Goal: Transaction & Acquisition: Obtain resource

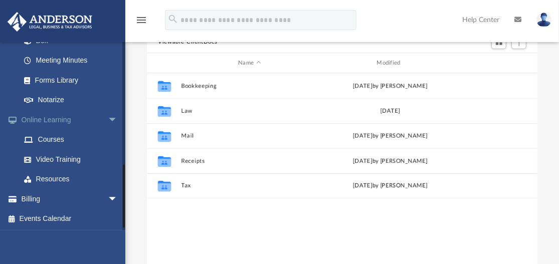
scroll to position [320, 0]
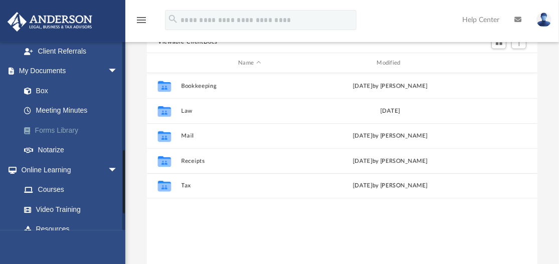
click at [57, 130] on link "Forms Library" at bounding box center [73, 130] width 119 height 20
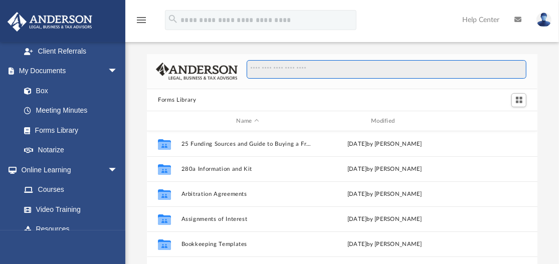
click at [257, 74] on input "Search files and folders" at bounding box center [386, 69] width 280 height 19
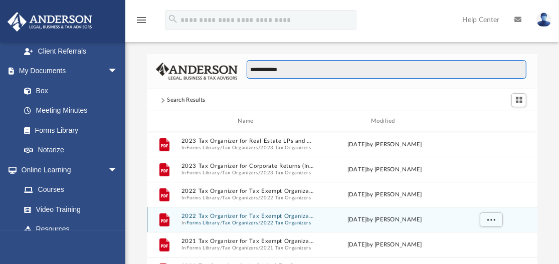
scroll to position [200, 0]
type input "**********"
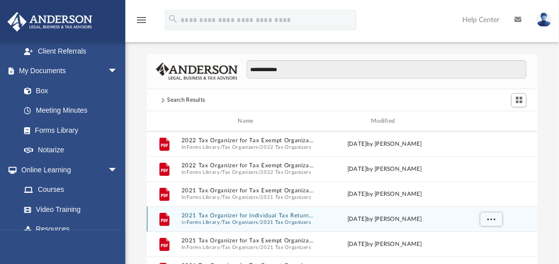
click at [233, 219] on button "Tax Organizers" at bounding box center [240, 222] width 36 height 7
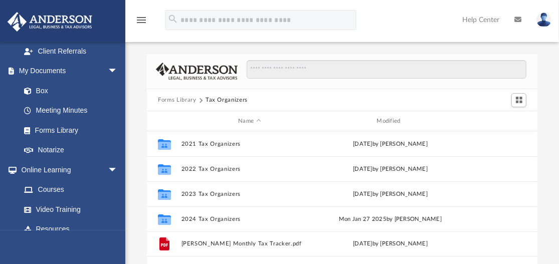
scroll to position [220, 382]
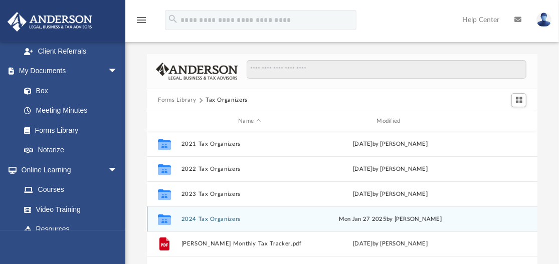
click at [218, 218] on button "2024 Tax Organizers" at bounding box center [249, 219] width 136 height 7
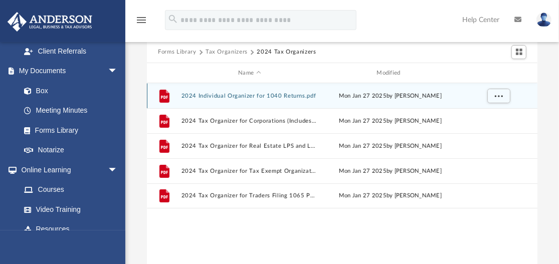
scroll to position [0, 0]
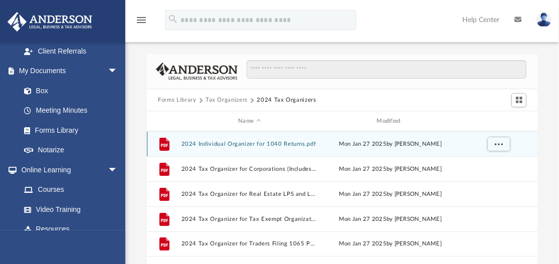
click at [248, 144] on button "2024 Individual Organizer for 1040 Returns.pdf" at bounding box center [249, 144] width 136 height 7
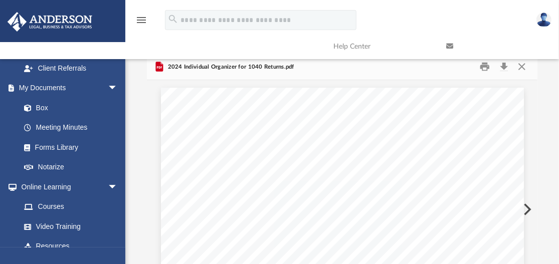
click at [503, 65] on link at bounding box center [494, 47] width 113 height 40
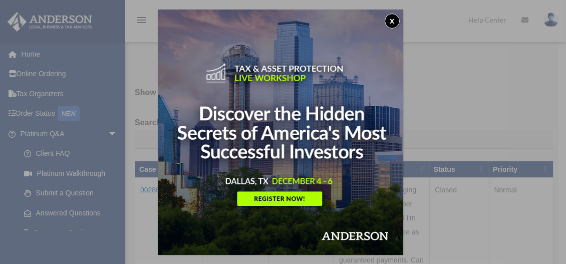
click at [398, 22] on button "x" at bounding box center [392, 21] width 15 height 15
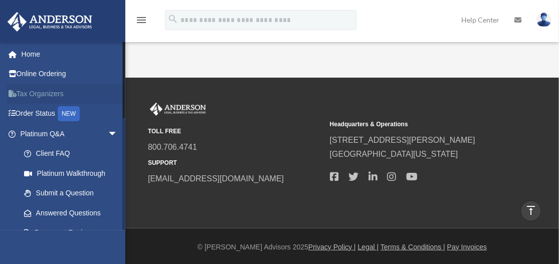
click at [69, 88] on link "Tax Organizers" at bounding box center [70, 94] width 126 height 20
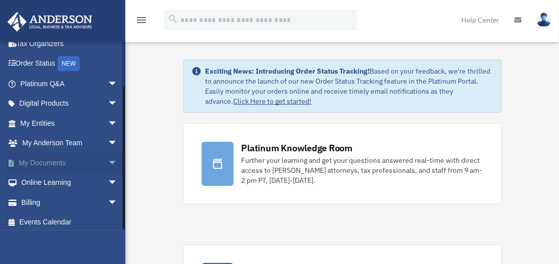
scroll to position [54, 0]
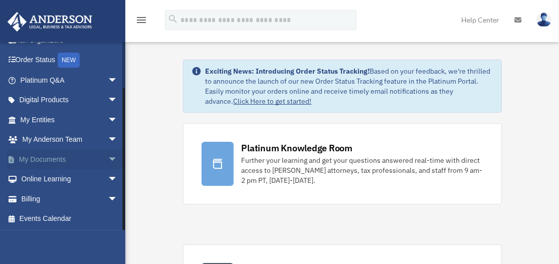
click at [82, 155] on link "My Documents arrow_drop_down" at bounding box center [70, 159] width 126 height 20
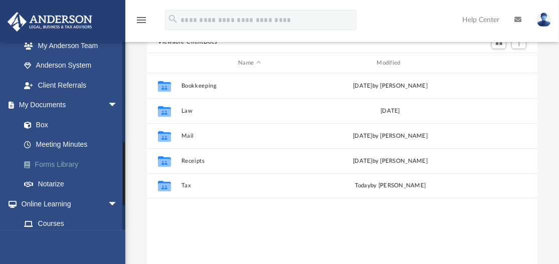
scroll to position [301, 0]
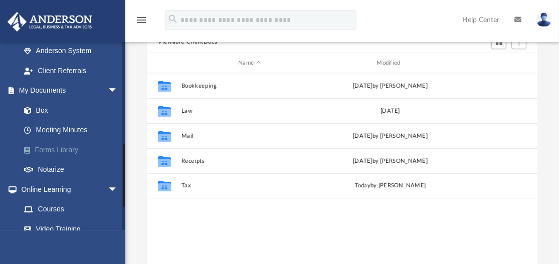
click at [58, 148] on link "Forms Library" at bounding box center [73, 150] width 119 height 20
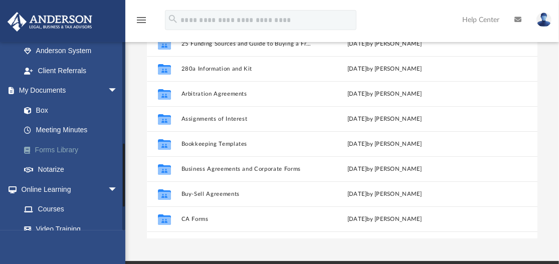
scroll to position [220, 382]
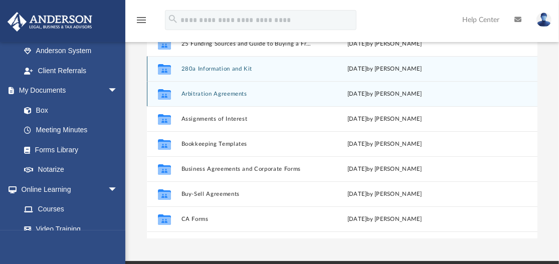
drag, startPoint x: 529, startPoint y: 83, endPoint x: 527, endPoint y: 70, distance: 13.8
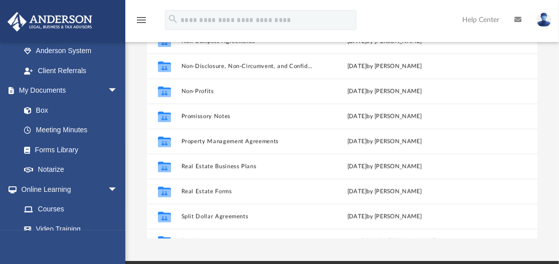
scroll to position [544, 0]
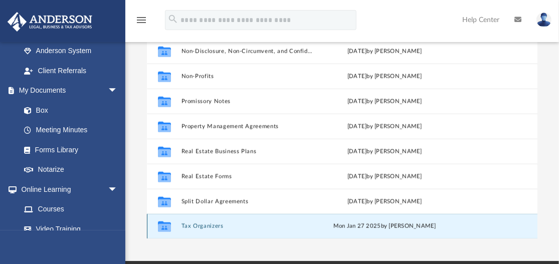
click at [219, 225] on button "Tax Organizers" at bounding box center [247, 226] width 133 height 7
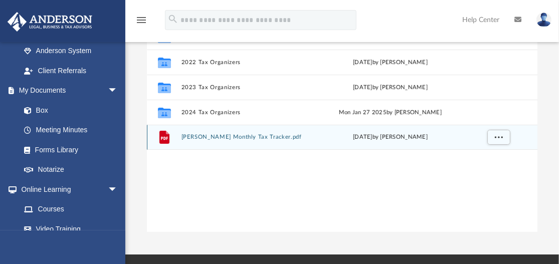
scroll to position [0, 0]
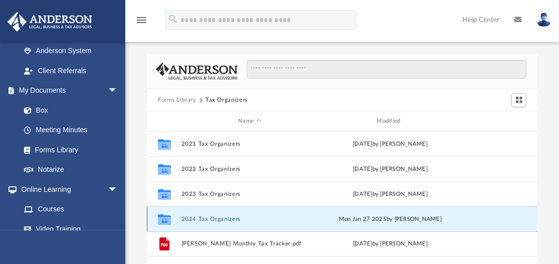
click at [216, 221] on button "2024 Tax Organizers" at bounding box center [249, 219] width 136 height 7
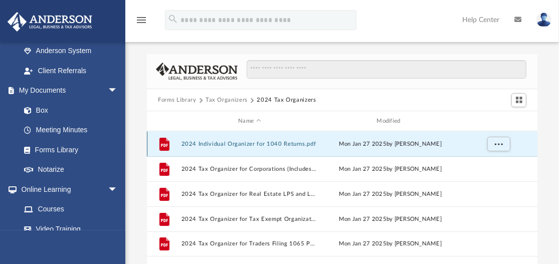
click at [235, 144] on button "2024 Individual Organizer for 1040 Returns.pdf" at bounding box center [249, 144] width 136 height 7
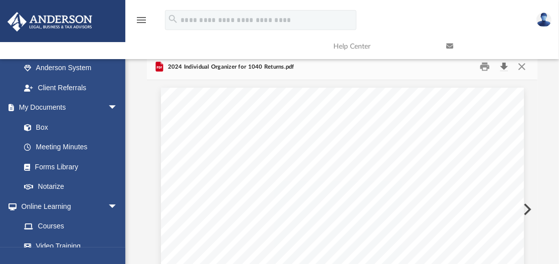
click at [505, 70] on button "Download" at bounding box center [503, 67] width 18 height 16
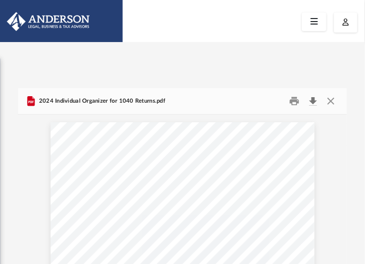
scroll to position [220, 321]
